Goal: Information Seeking & Learning: Find specific fact

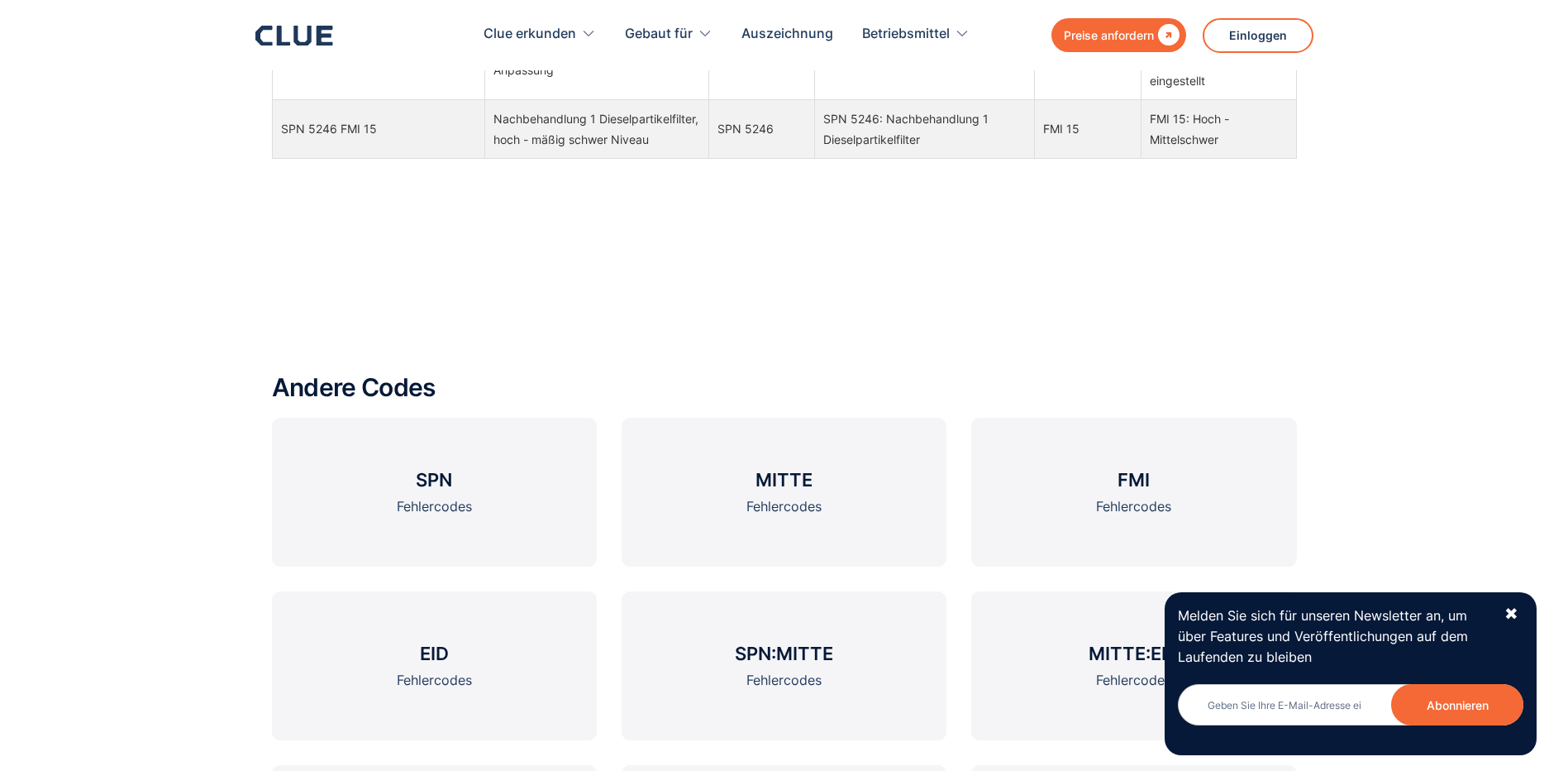
scroll to position [2068, 0]
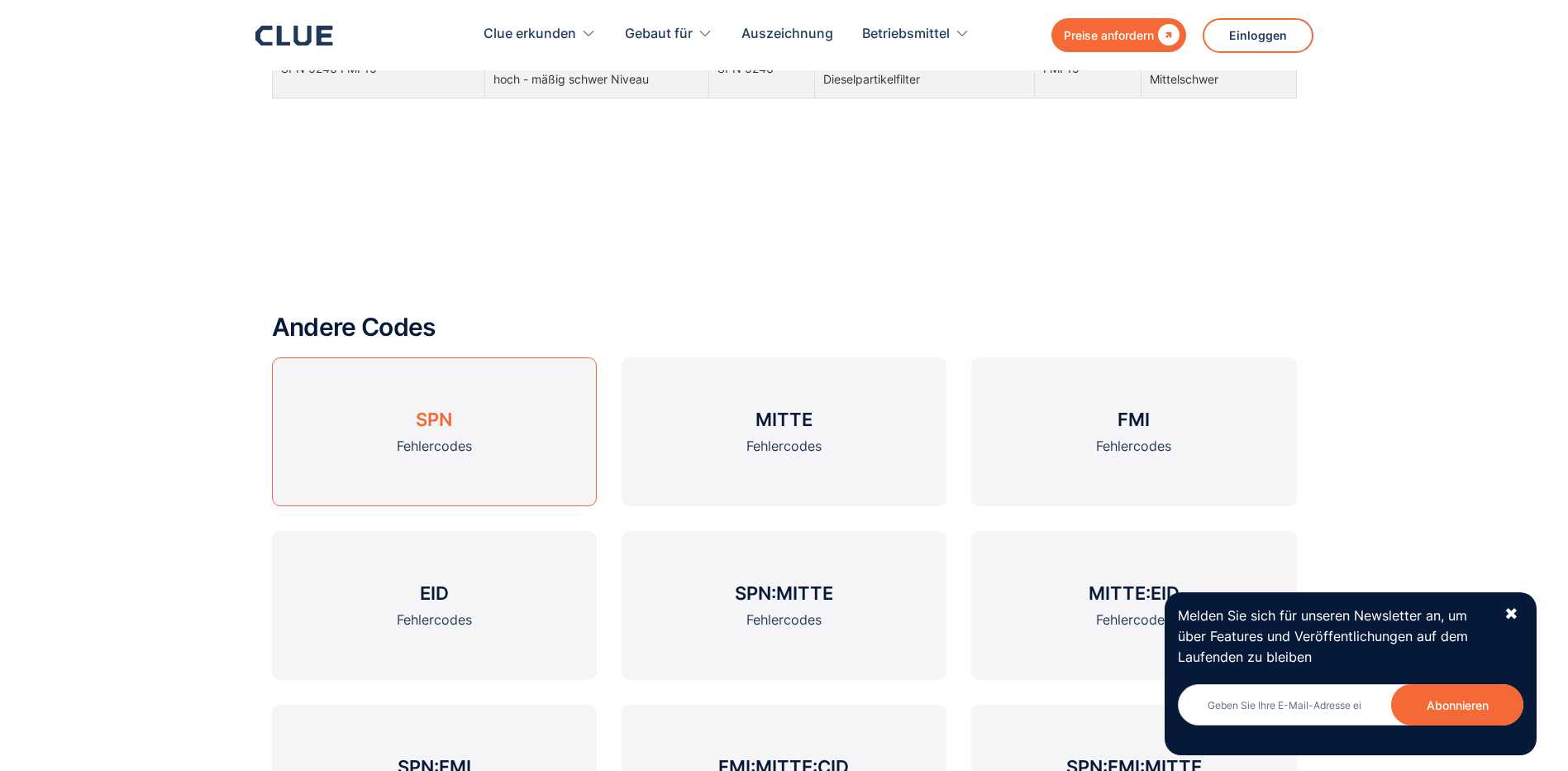
click at [441, 431] on link "SPN Fehlercodes" at bounding box center [434, 431] width 325 height 149
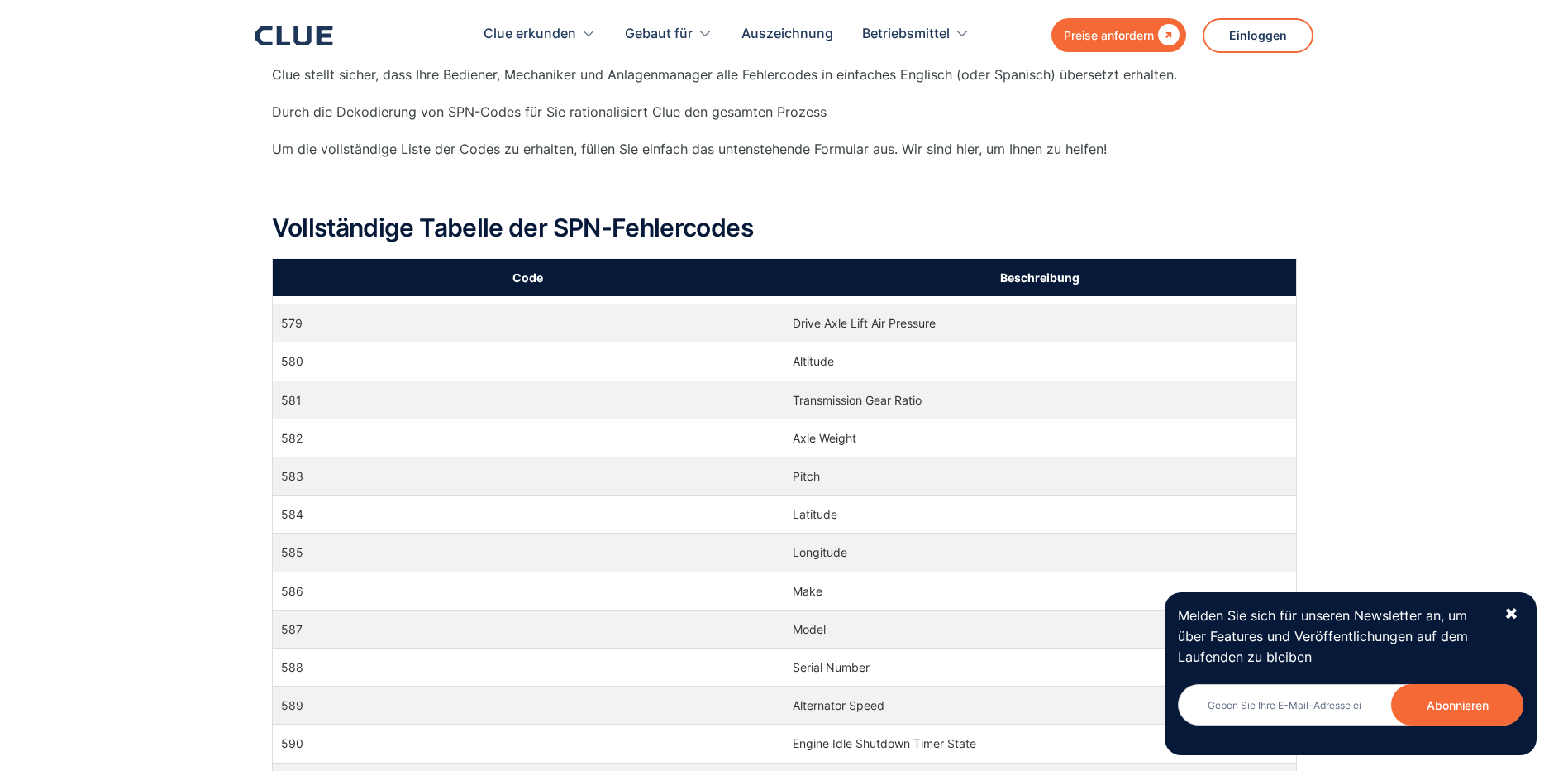
scroll to position [9758, 0]
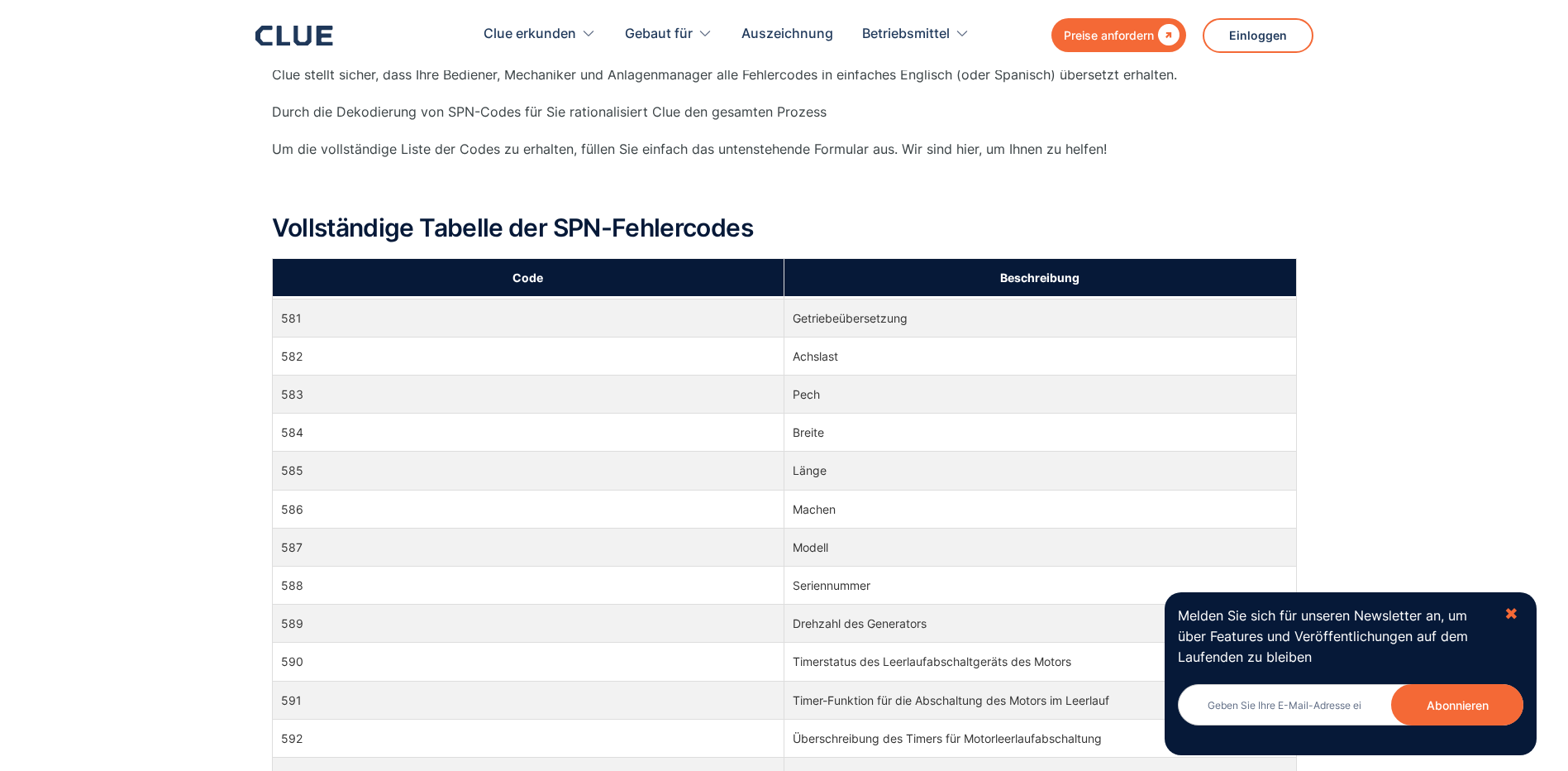
click at [1514, 614] on div "✖" at bounding box center [1511, 614] width 14 height 21
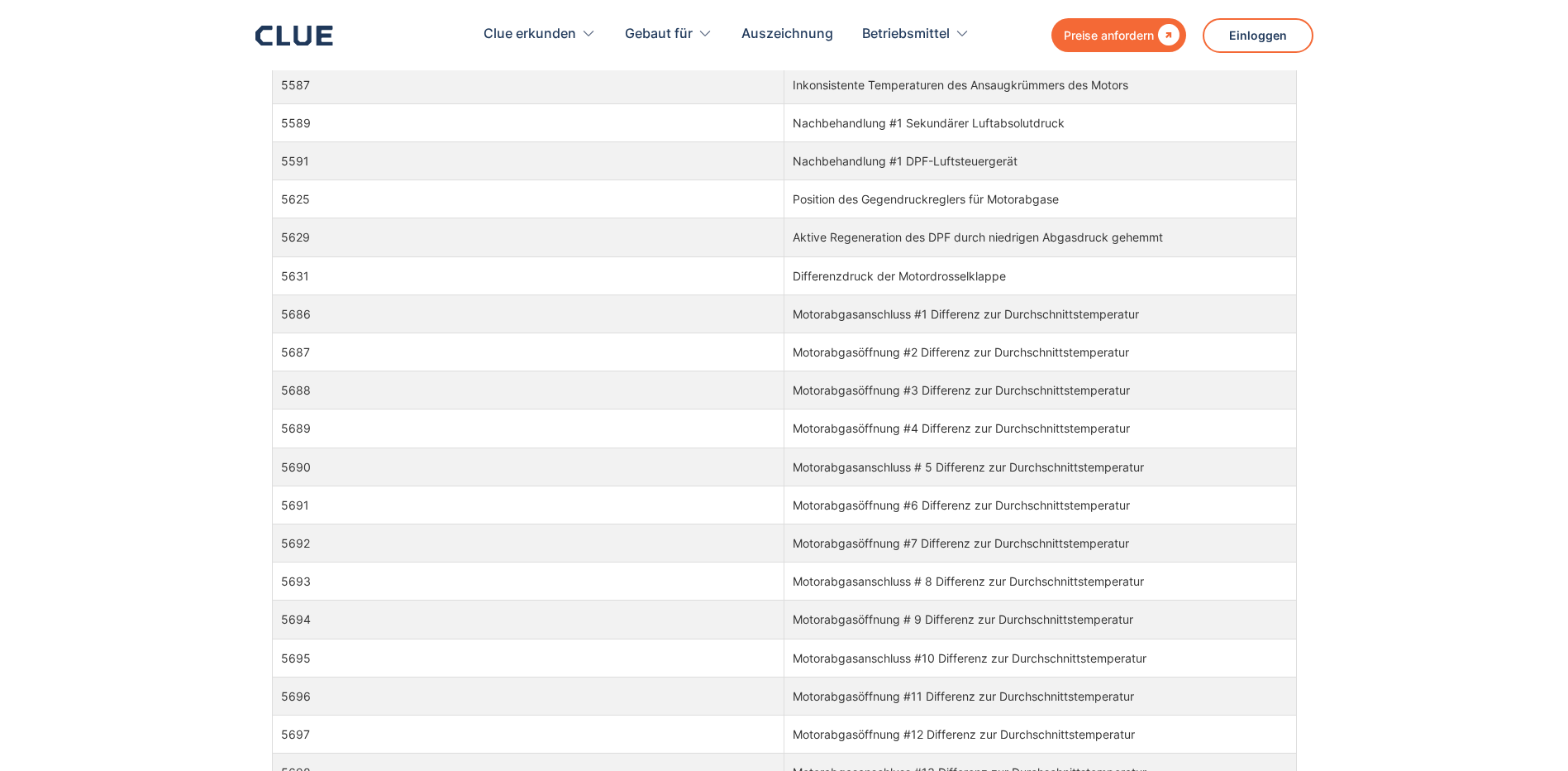
scroll to position [139012, 0]
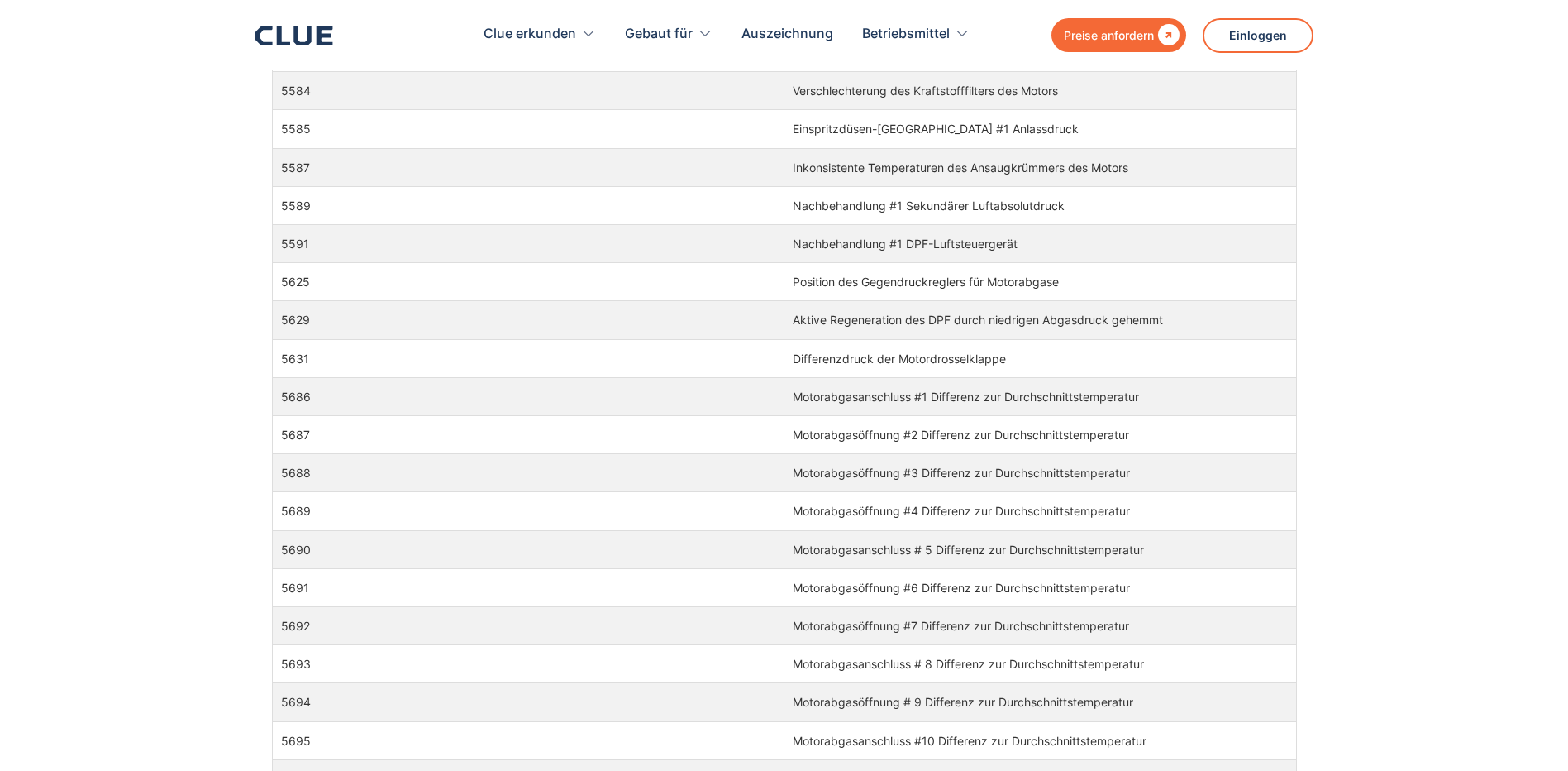
click at [457, 318] on td "5629" at bounding box center [528, 320] width 513 height 38
click at [830, 322] on td "Aktive Regeneration des DPF durch niedrigen Abgasdruck gehemmt" at bounding box center [1041, 320] width 513 height 38
click at [1226, 329] on td "Aktive Regeneration des DPF durch niedrigen Abgasdruck gehemmt" at bounding box center [1041, 320] width 513 height 38
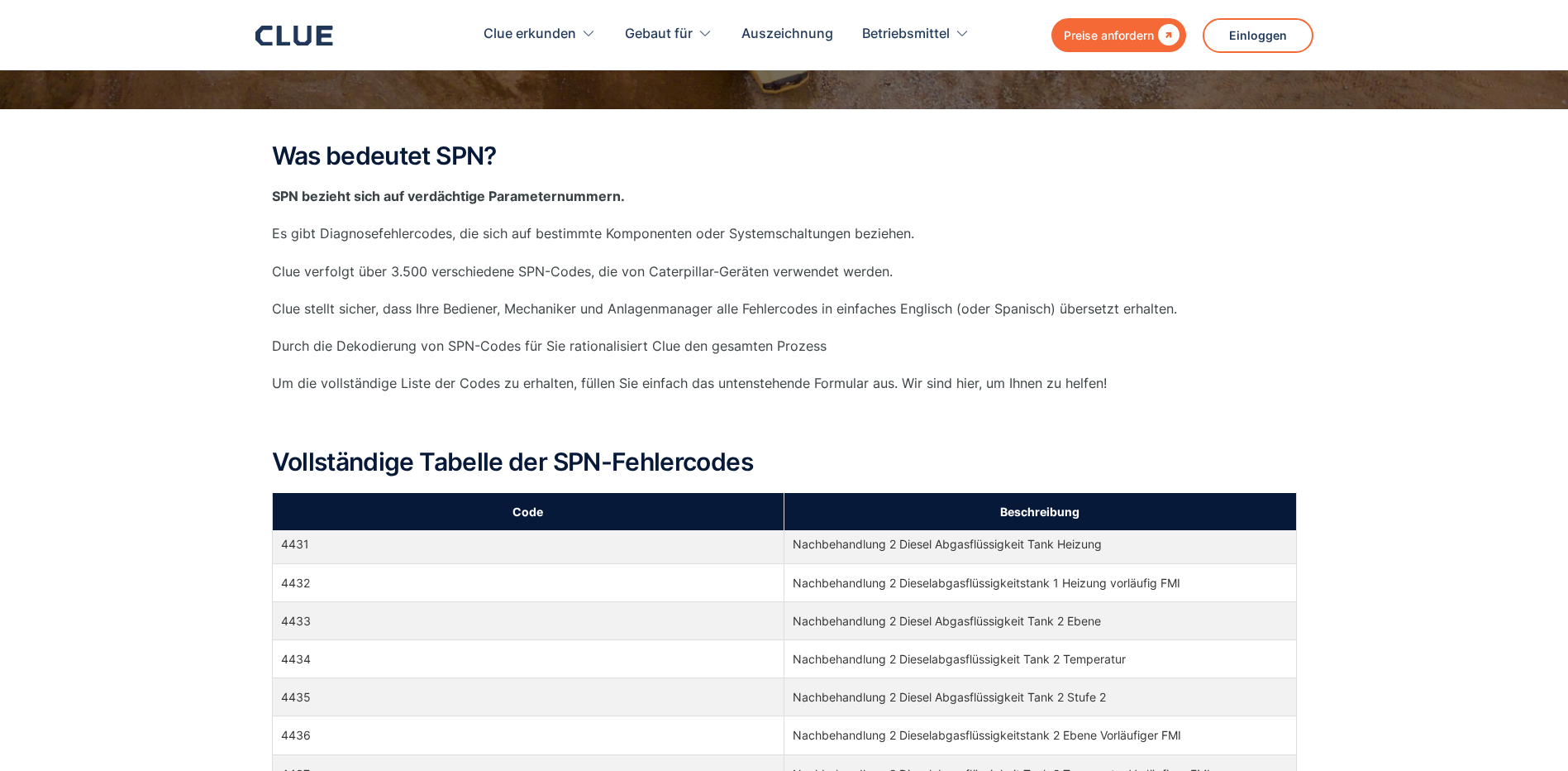
scroll to position [0, 0]
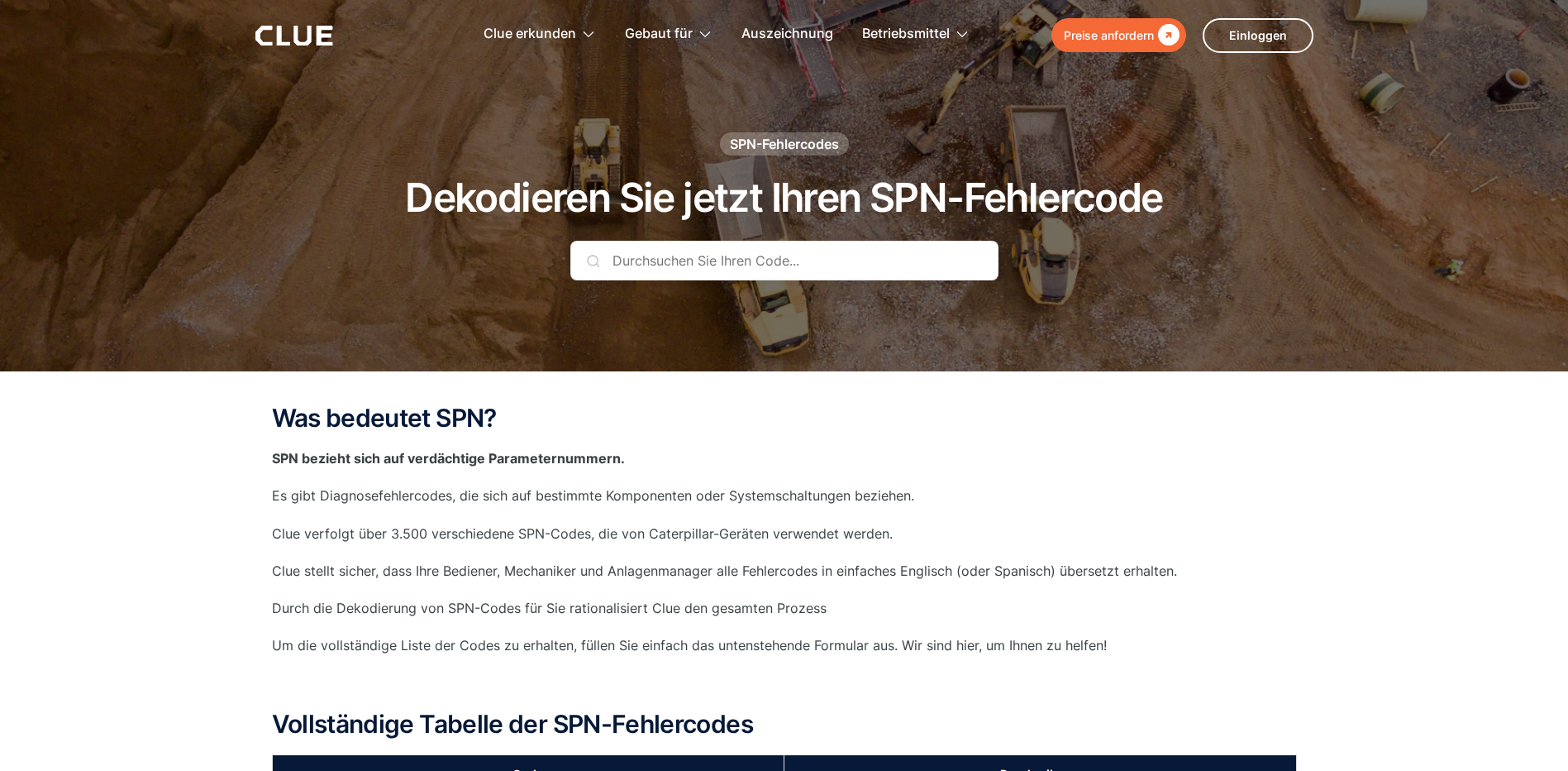
drag, startPoint x: 1350, startPoint y: 422, endPoint x: 1317, endPoint y: 547, distance: 129.3
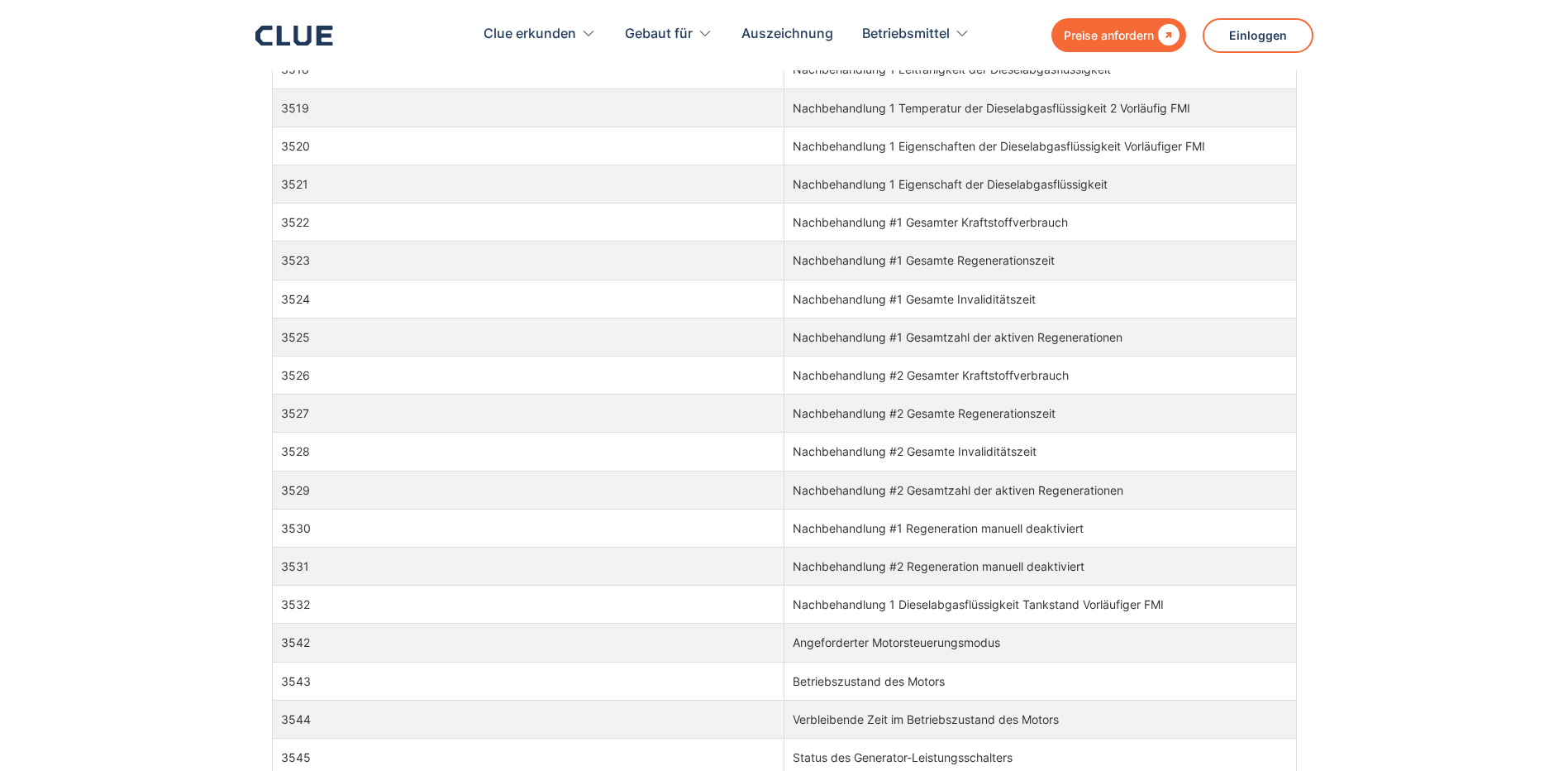
scroll to position [120343, 0]
